Goal: Answer question/provide support: Share knowledge or assist other users

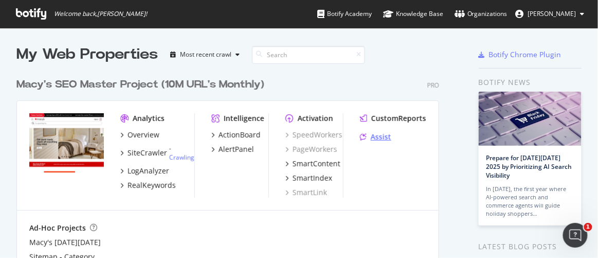
click at [380, 134] on div "Assist" at bounding box center [381, 137] width 21 height 10
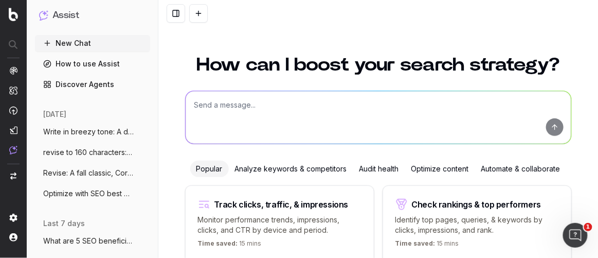
click at [255, 107] on textarea at bounding box center [379, 117] width 386 height 52
paste textarea "Keep your hair looking its best this fall and winter with easy styling tips. Fr…"
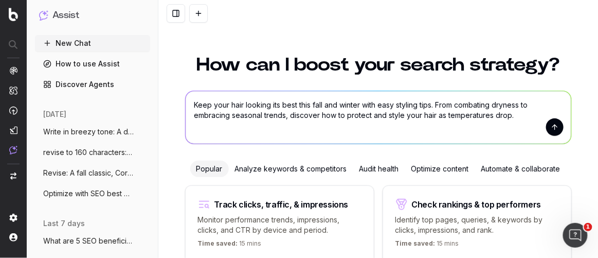
click at [188, 105] on textarea "Keep your hair looking its best this fall and winter with easy styling tips. Fr…" at bounding box center [379, 117] width 386 height 52
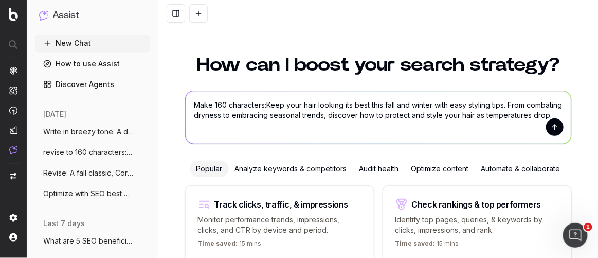
type textarea "Make 160 characters: Keep your hair looking its best this fall and winter with …"
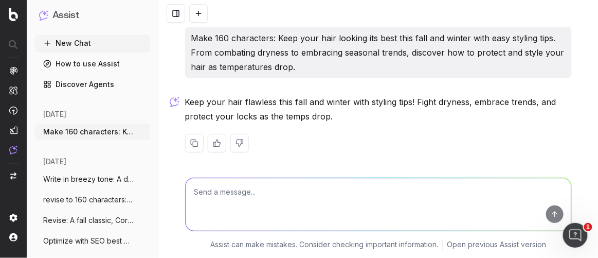
click at [224, 101] on p "Keep your hair flawless this fall and winter with styling tips! Fight dryness, …" at bounding box center [378, 109] width 387 height 29
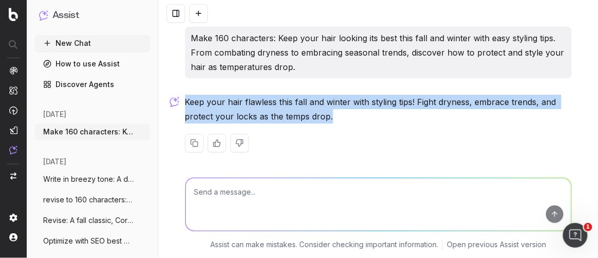
click at [224, 101] on p "Keep your hair flawless this fall and winter with styling tips! Fight dryness, …" at bounding box center [378, 109] width 387 height 29
copy div "Keep your hair flawless this fall and winter with styling tips! Fight dryness, …"
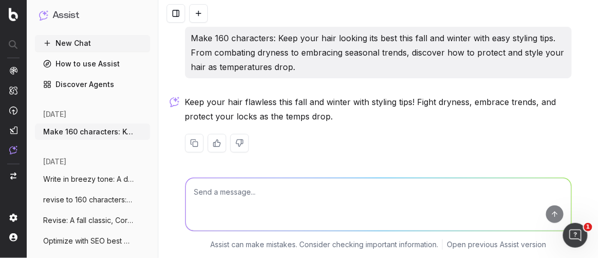
click at [277, 204] on textarea at bounding box center [379, 204] width 386 height 52
paste textarea "How to Style Hair When the Weather Gets Cooler"
type textarea "Make one short sentence blurb: How to Style Hair When the Weather Gets Cooler"
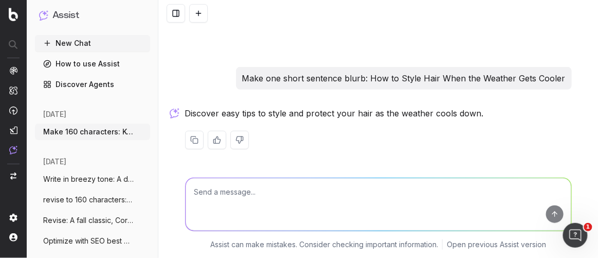
click at [269, 115] on p "Discover easy tips to style and protect your hair as the weather cools down." at bounding box center [378, 113] width 387 height 14
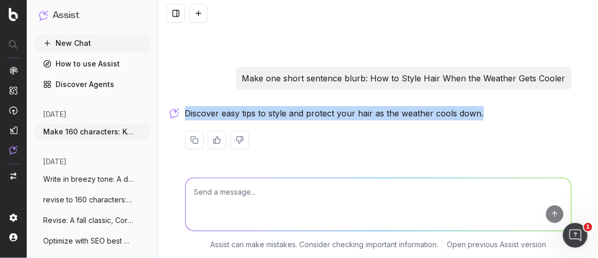
click at [269, 115] on p "Discover easy tips to style and protect your hair as the weather cools down." at bounding box center [378, 113] width 387 height 14
copy div "Discover easy tips to style and protect your hair as the weather cools down."
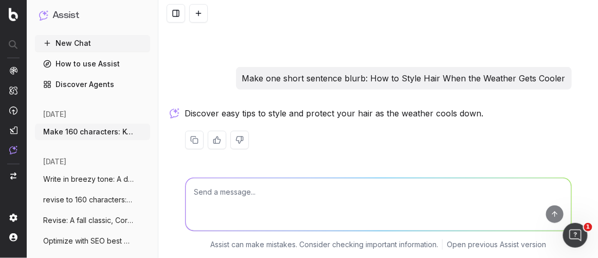
click at [210, 199] on textarea at bounding box center [379, 204] width 386 height 52
paste textarea "How to Style Hair When the Weather Gets Cooler"
type textarea "write slug: How to Style Hair When the Weather Gets Cooler"
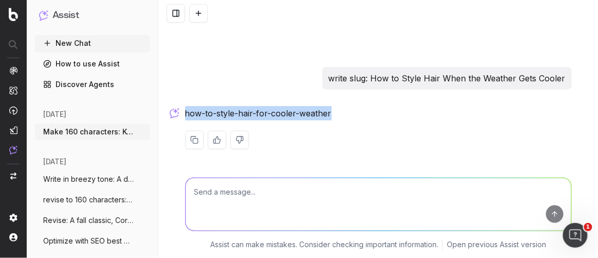
drag, startPoint x: 333, startPoint y: 115, endPoint x: 178, endPoint y: 115, distance: 154.3
copy p "how-to-style-hair-for-cooler-weather"
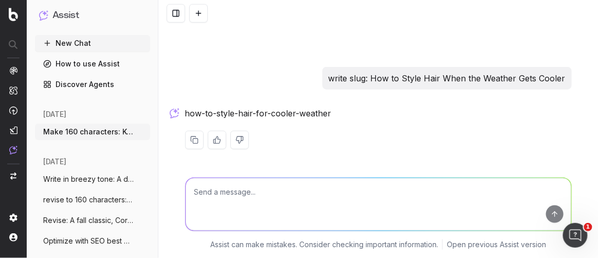
click at [287, 189] on textarea at bounding box center [379, 204] width 386 height 52
paste textarea "Embracing loose waves and soft curls. an easy way to add texture and movement t…"
type textarea "Revise: Embracing loose waves and soft curls. an easy way to add texture and mo…"
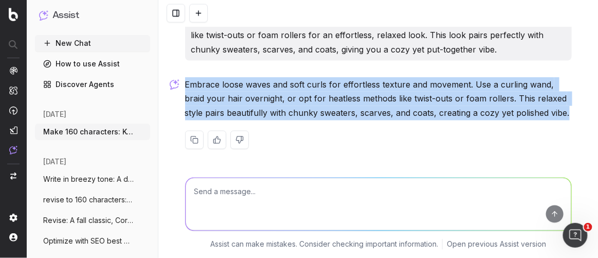
drag, startPoint x: 181, startPoint y: 87, endPoint x: 554, endPoint y: 125, distance: 374.7
click at [554, 125] on div "Embrace loose waves and soft curls for effortless texture and movement. Use a c…" at bounding box center [378, 121] width 387 height 88
copy div "Embrace loose waves and soft curls for effortless texture and movement. Use a c…"
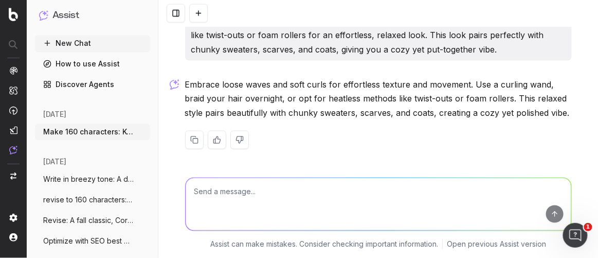
click at [230, 204] on textarea at bounding box center [379, 204] width 386 height 52
paste textarea "Head scarves and wraps are the ultimate mix of style and practicality. A silk o…"
type textarea "revise and rearrange: Head scarves and wraps are the ultimate mix of style and …"
click at [241, 100] on p "Embrace loose waves and soft curls for effortless texture and movement. Use a c…" at bounding box center [378, 98] width 387 height 43
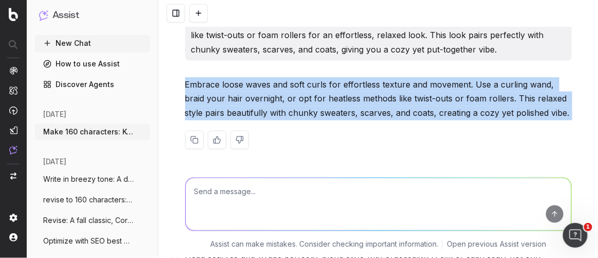
click at [241, 100] on p "Embrace loose waves and soft curls for effortless texture and movement. Use a c…" at bounding box center [378, 98] width 387 height 43
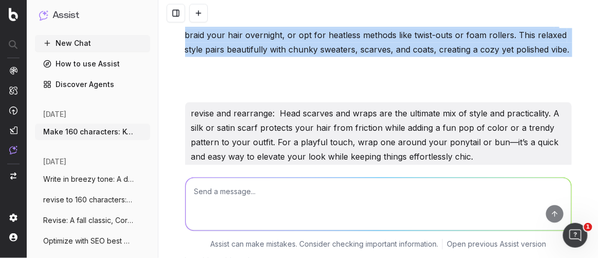
scroll to position [556, 0]
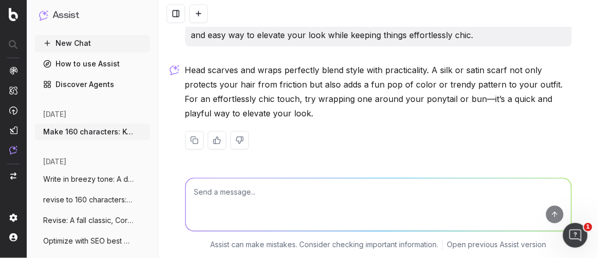
click at [222, 85] on p "Head scarves and wraps perfectly blend style with practicality. A silk or satin…" at bounding box center [378, 92] width 387 height 58
click at [371, 82] on p "Head scarves and wraps perfectly blend style with practicality. A silk or satin…" at bounding box center [378, 92] width 387 height 58
click at [238, 189] on textarea at bounding box center [379, 204] width 386 height 52
paste textarea "A wool beret, knit beanie, or cozy headband to go over your ears keeps you warm…"
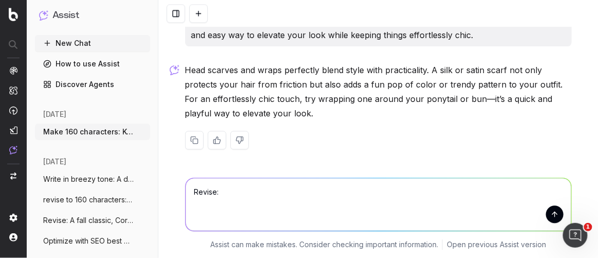
type textarea "Revise: A wool beret, knit beanie, or cozy headband to go over your ears keeps …"
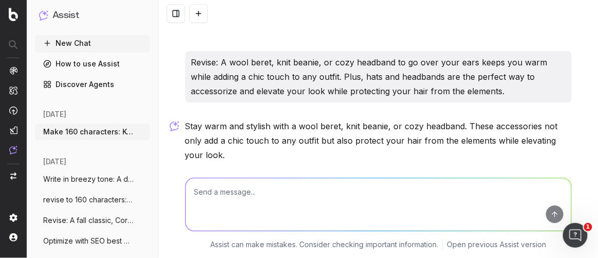
scroll to position [713, 0]
